Goal: Information Seeking & Learning: Learn about a topic

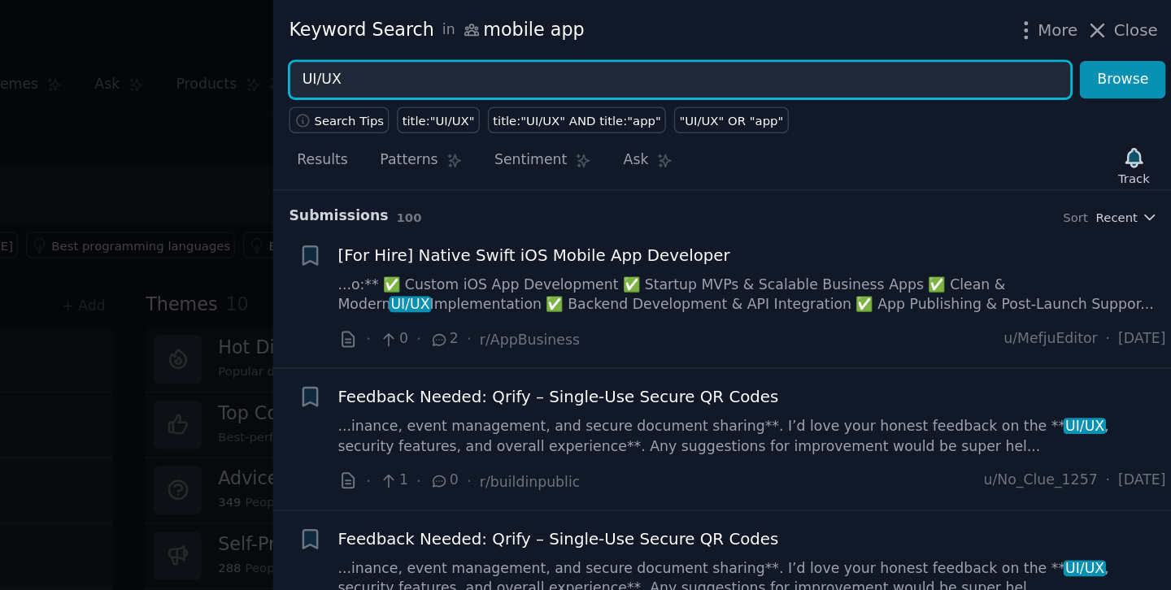
click at [584, 52] on input "UI/UX" at bounding box center [822, 57] width 554 height 28
type input "U"
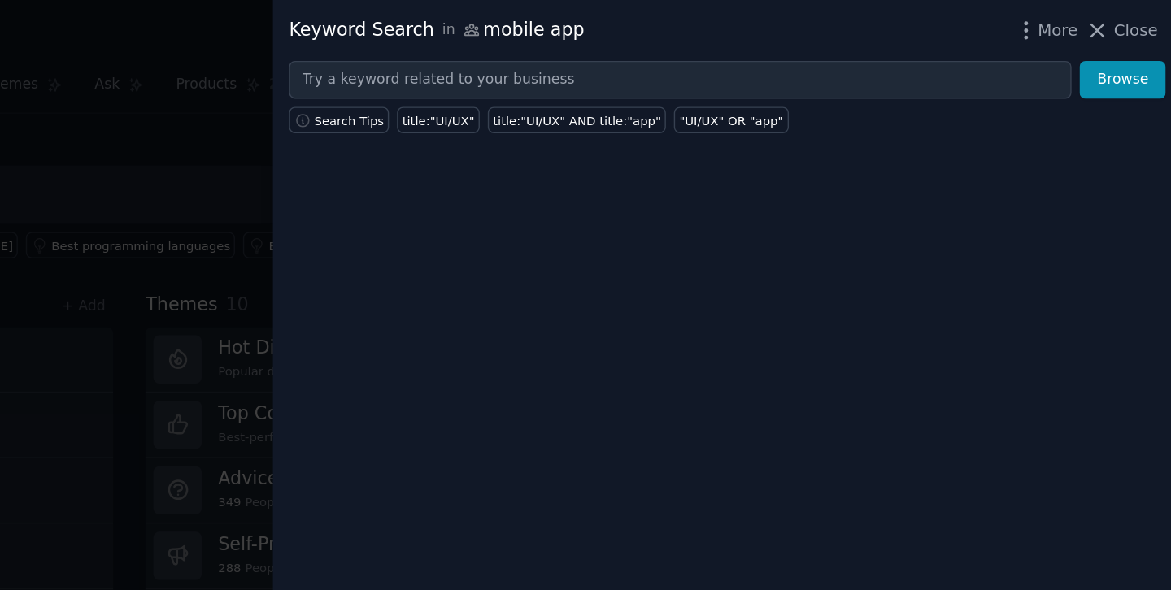
click at [448, 244] on div at bounding box center [585, 295] width 1171 height 590
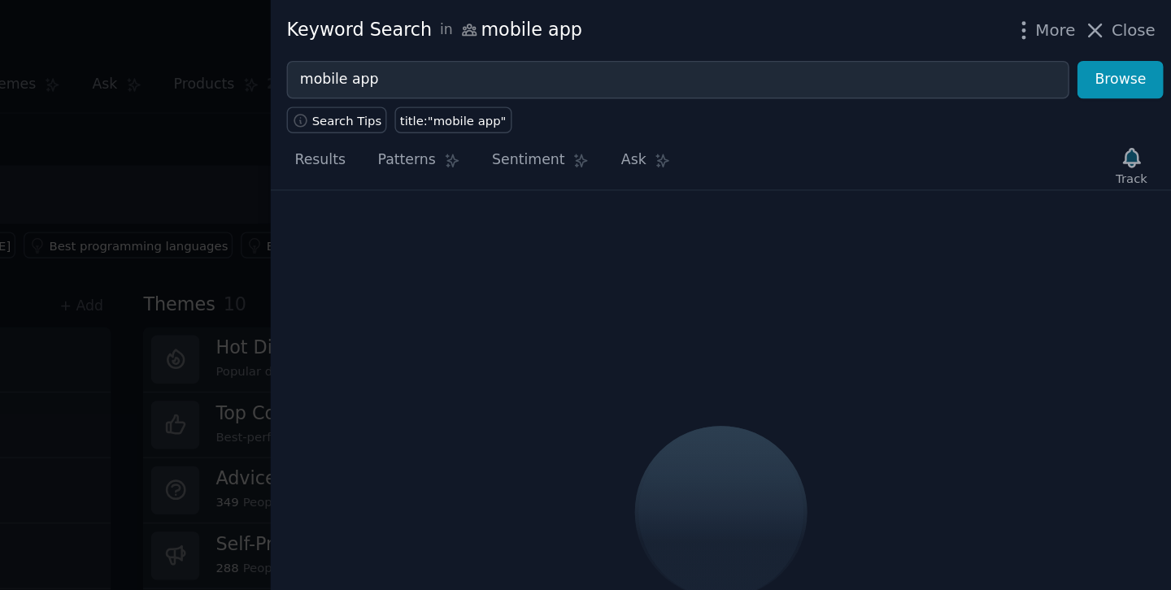
click at [466, 159] on div at bounding box center [585, 295] width 1171 height 590
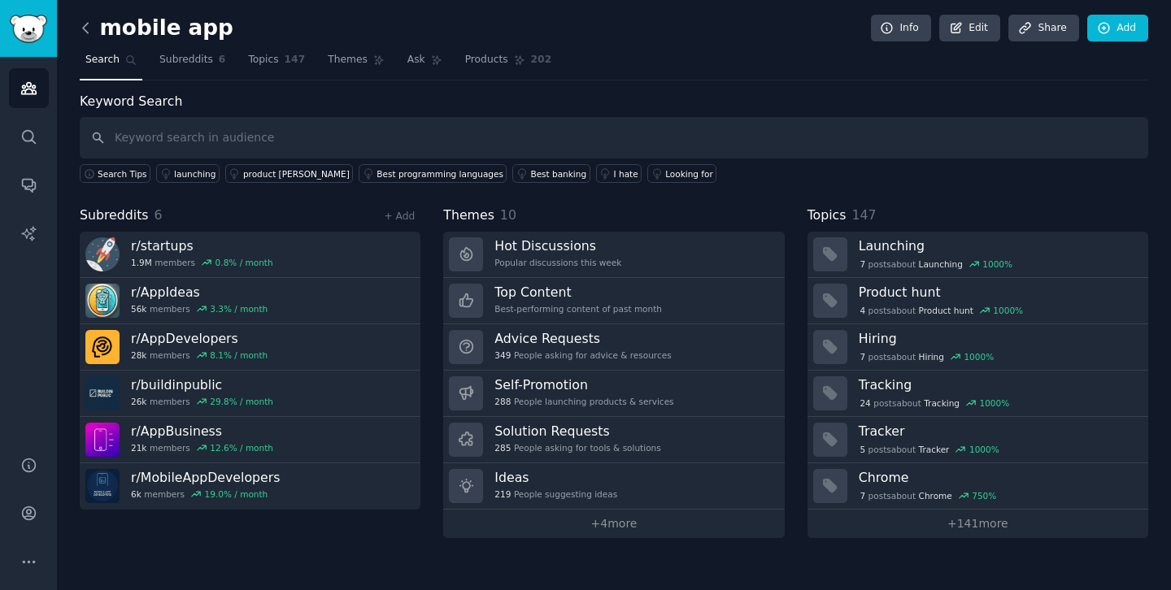
click at [91, 23] on icon at bounding box center [85, 28] width 17 height 17
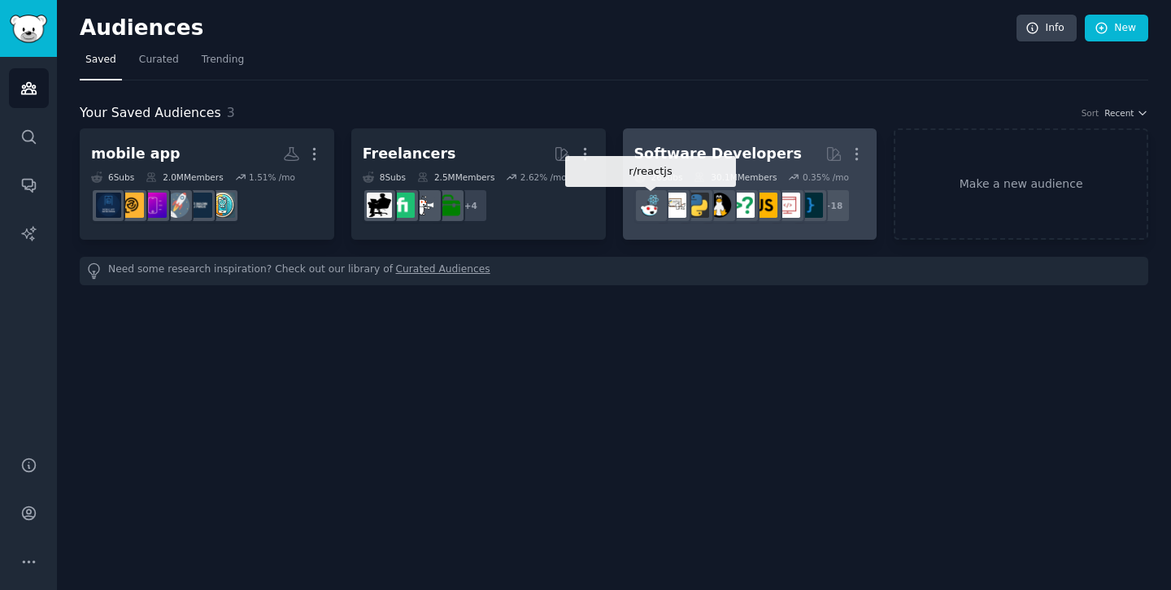
click at [659, 202] on img at bounding box center [650, 205] width 25 height 25
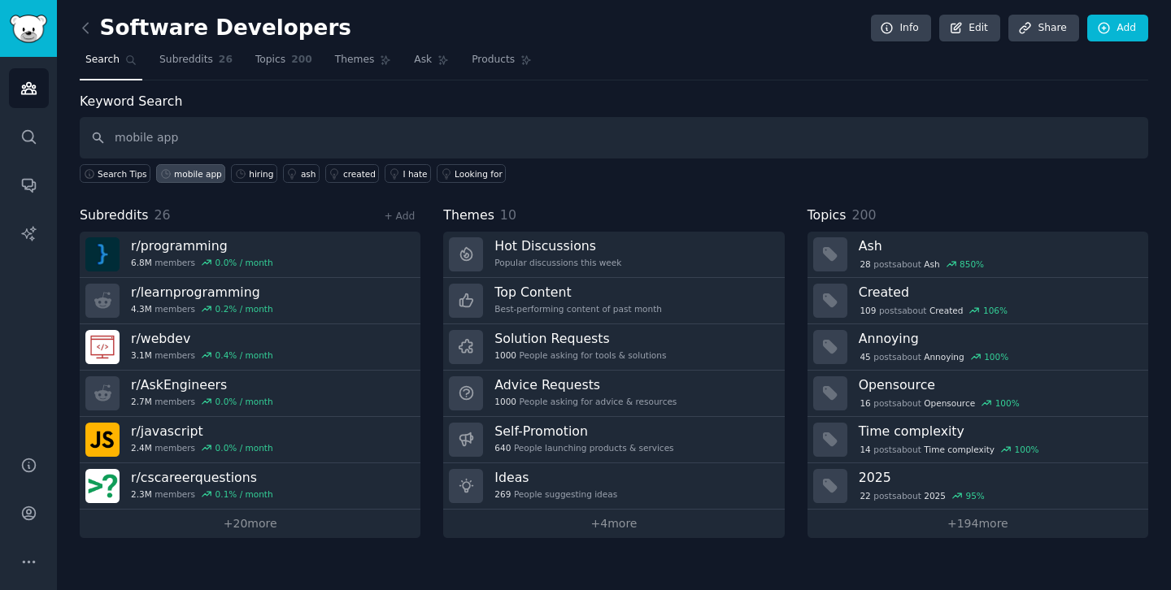
type input "mobile app"
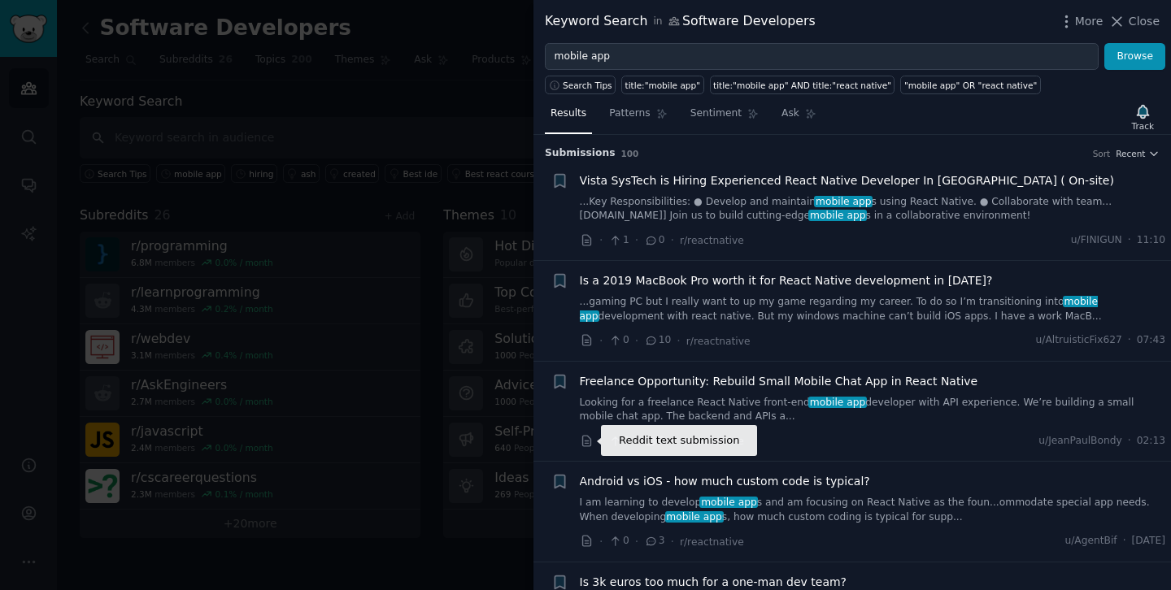
click at [582, 445] on icon at bounding box center [586, 441] width 8 height 11
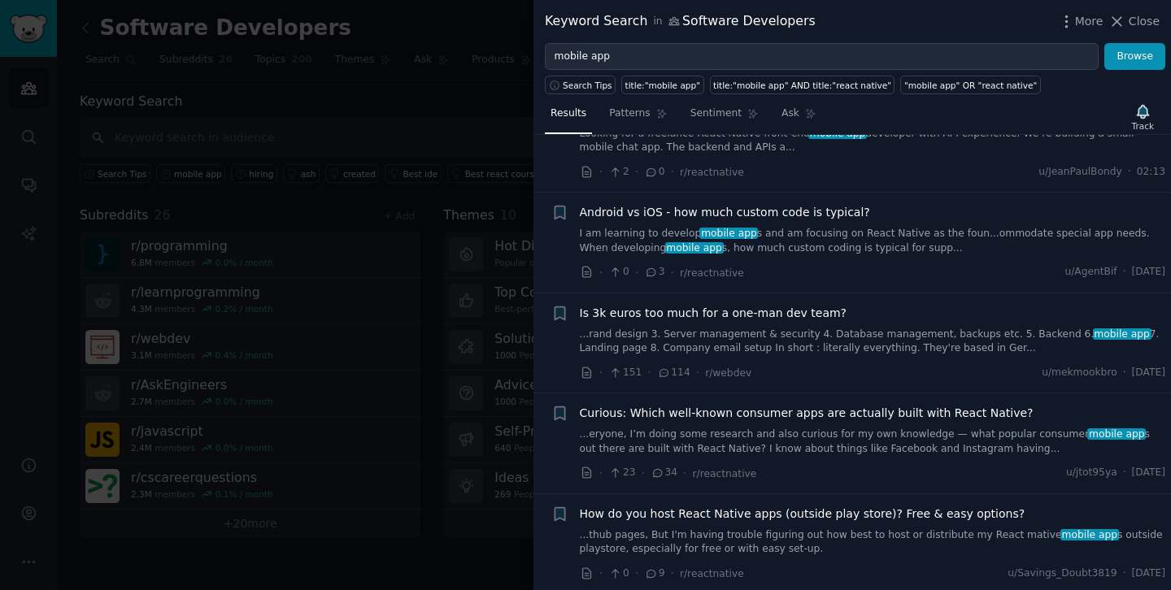
scroll to position [270, 0]
click at [739, 314] on span "Is 3k euros too much for a one-man dev team?" at bounding box center [714, 312] width 268 height 17
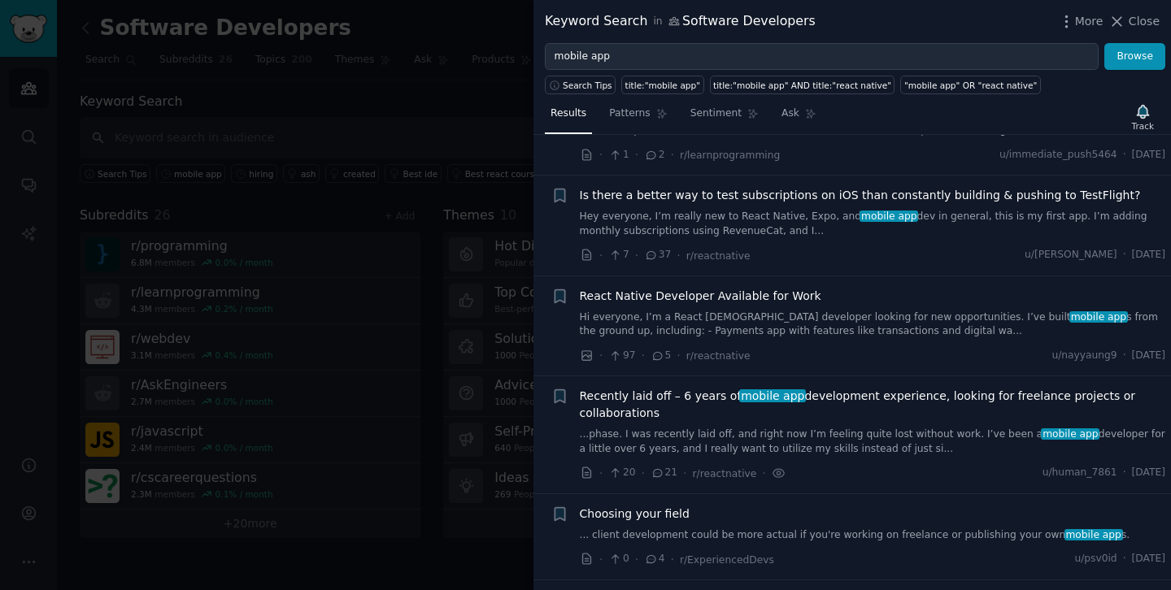
scroll to position [1487, 0]
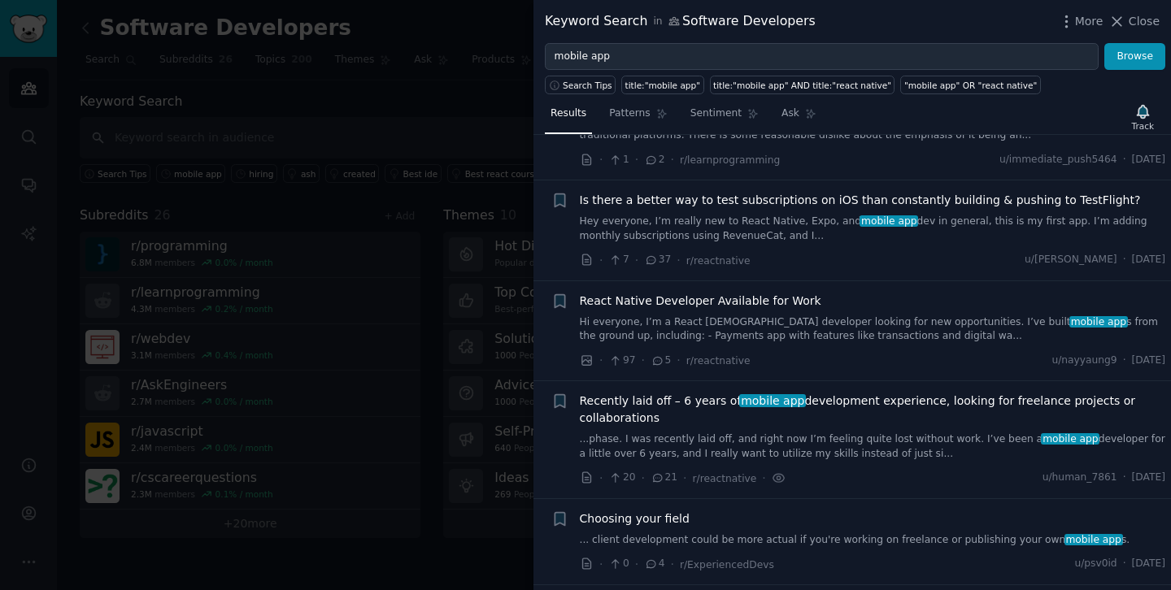
click at [916, 436] on link "...phase. I was recently laid off, and right now I’m feeling quite lost without…" at bounding box center [873, 447] width 586 height 28
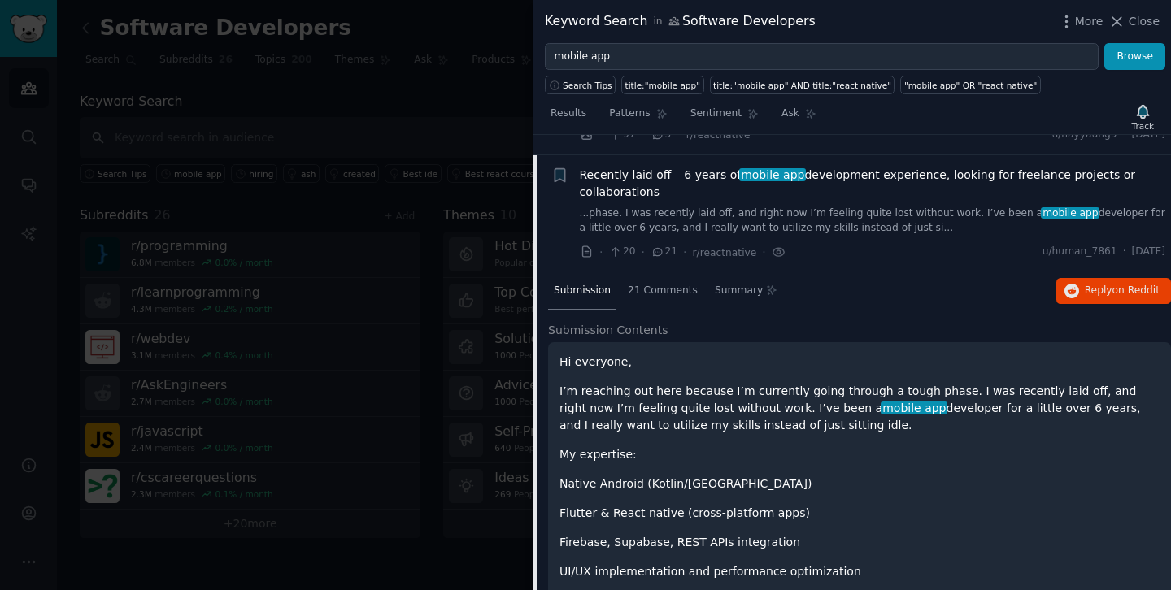
scroll to position [1705, 0]
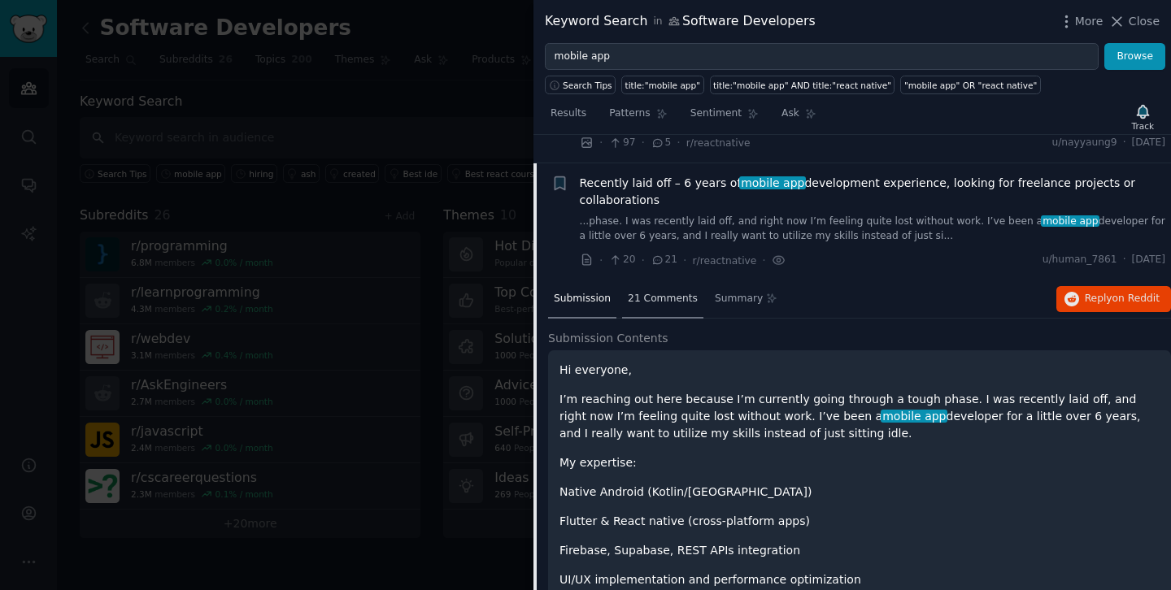
click at [672, 287] on div "21 Comments" at bounding box center [662, 300] width 81 height 39
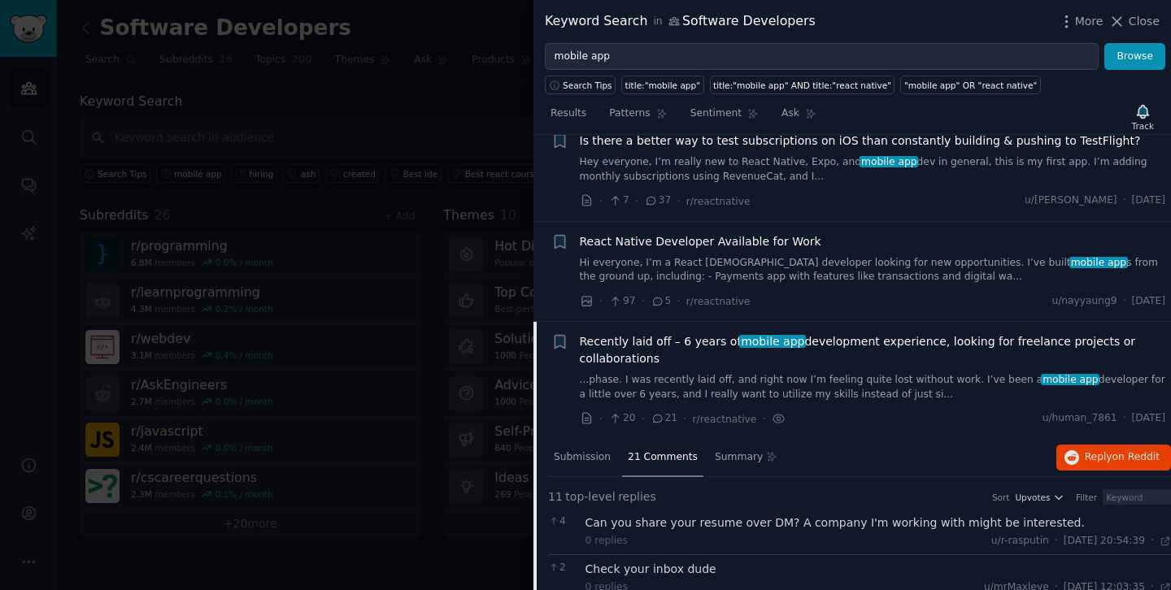
scroll to position [1548, 0]
click at [750, 392] on link "...phase. I was recently laid off, and right now I’m feeling quite lost without…" at bounding box center [873, 386] width 586 height 28
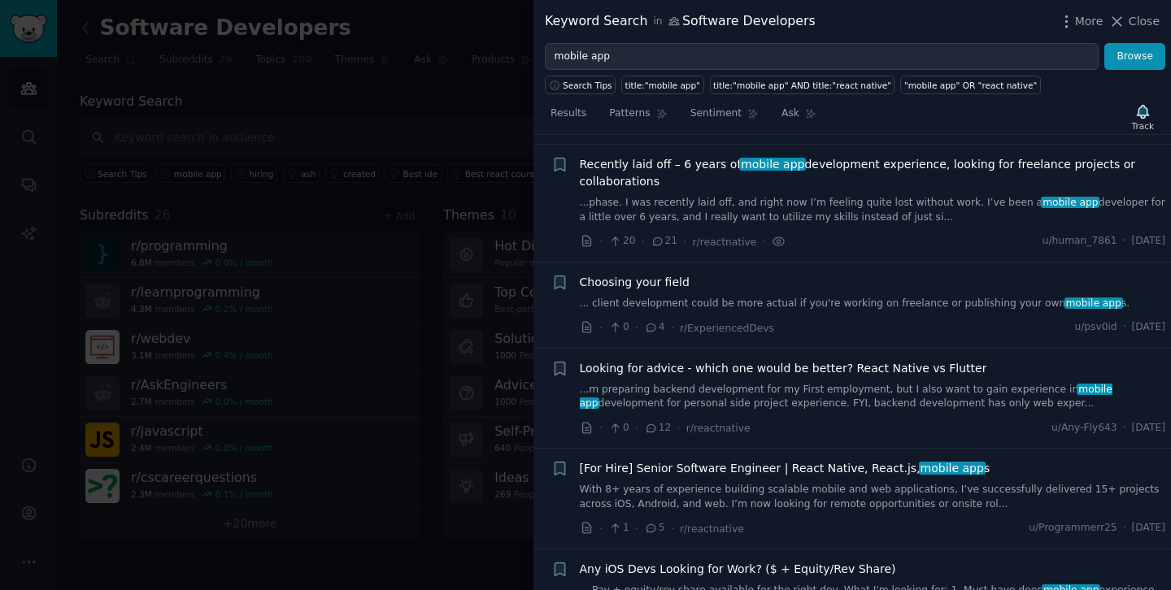
scroll to position [1733, 0]
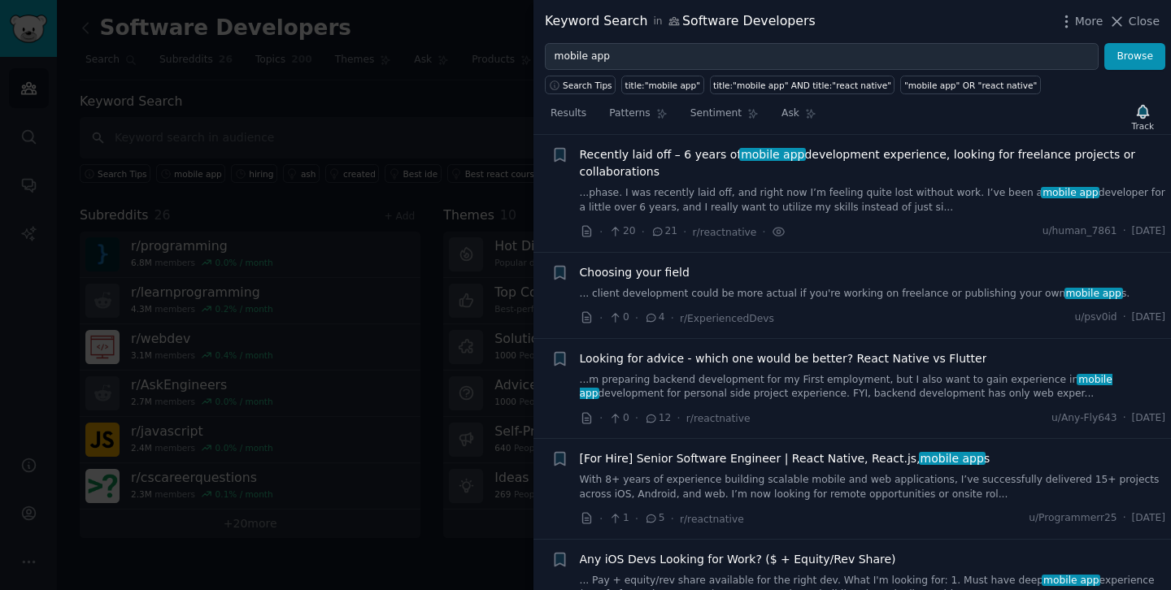
click at [803, 192] on link "...phase. I was recently laid off, and right now I’m feeling quite lost without…" at bounding box center [873, 200] width 586 height 28
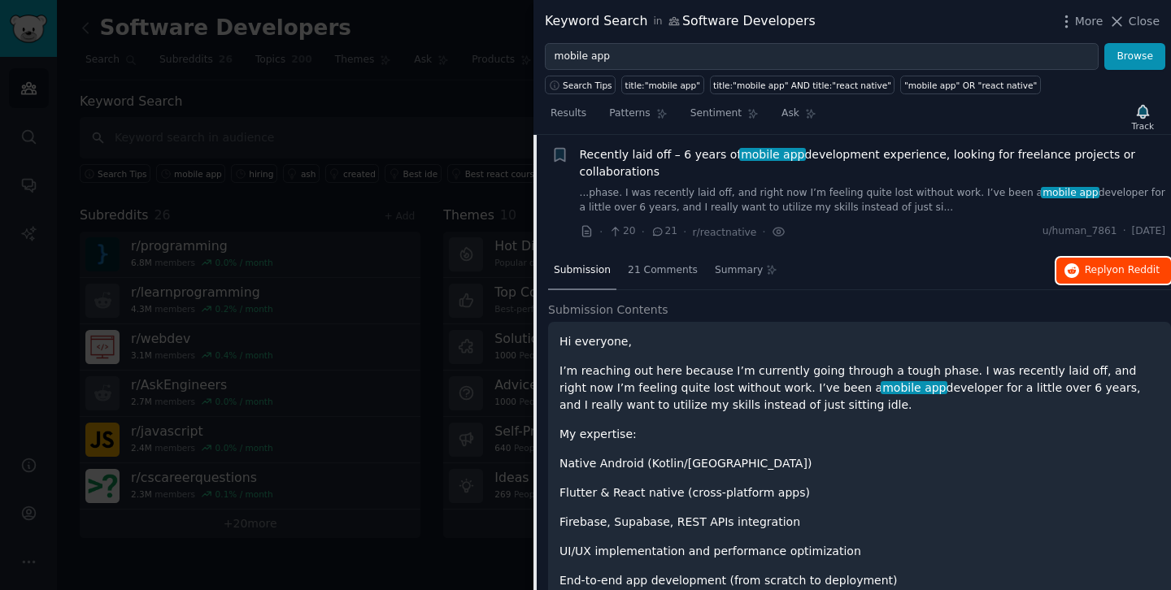
click at [1090, 270] on span "Reply on Reddit" at bounding box center [1122, 271] width 75 height 15
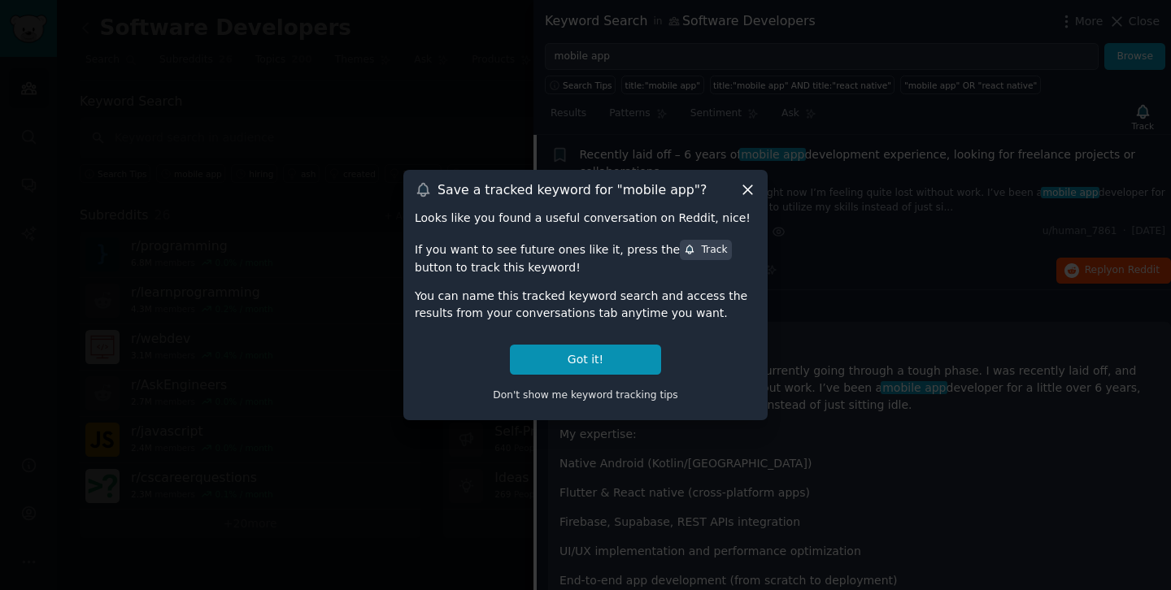
click at [748, 190] on icon at bounding box center [747, 190] width 9 height 9
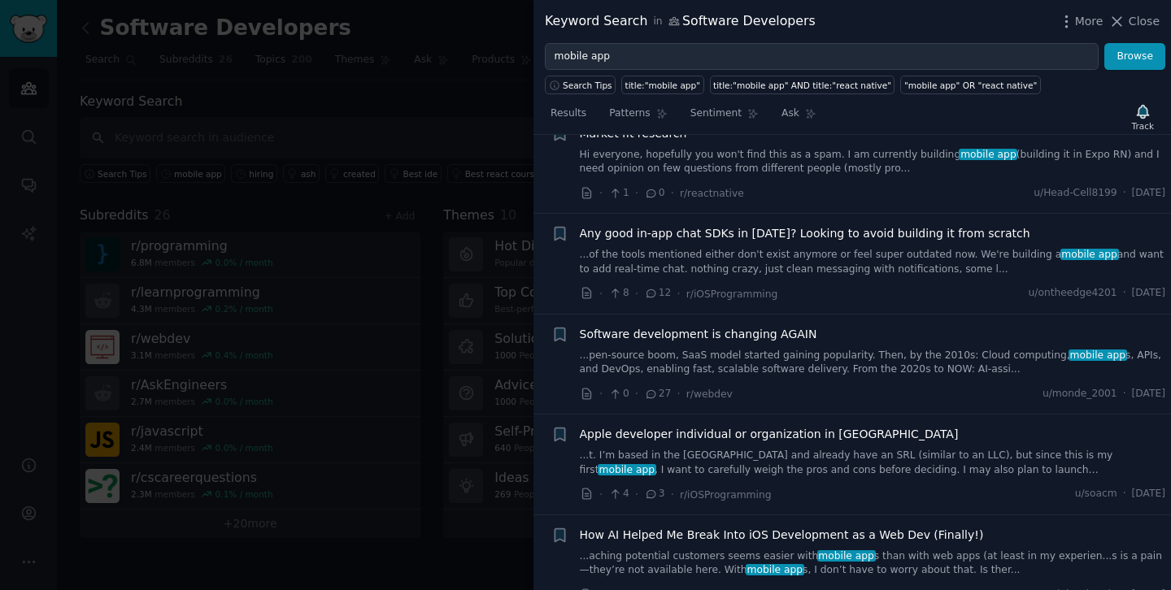
scroll to position [4679, 0]
